Goal: Transaction & Acquisition: Subscribe to service/newsletter

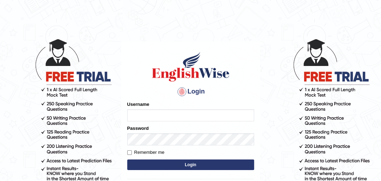
click at [168, 119] on input "Username" at bounding box center [190, 115] width 127 height 12
type input "khushishrestha"
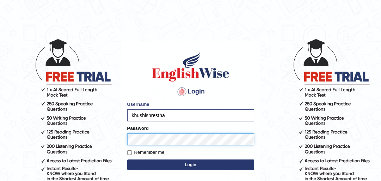
click at [127, 159] on button "Login" at bounding box center [190, 164] width 127 height 11
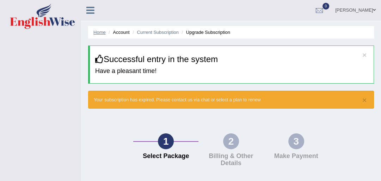
click at [100, 31] on link "Home" at bounding box center [99, 32] width 12 height 5
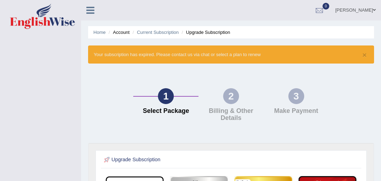
click at [210, 34] on li "Upgrade Subscription" at bounding box center [205, 32] width 50 height 7
click at [170, 102] on div "1" at bounding box center [166, 96] width 16 height 16
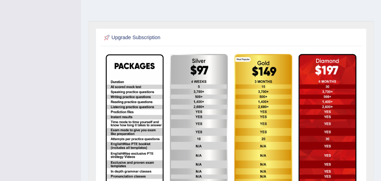
scroll to position [113, 0]
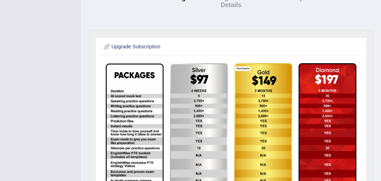
click at [223, 126] on img at bounding box center [199, 128] width 58 height 130
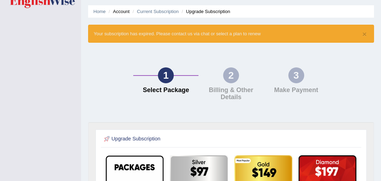
scroll to position [20, 0]
